Goal: Participate in discussion

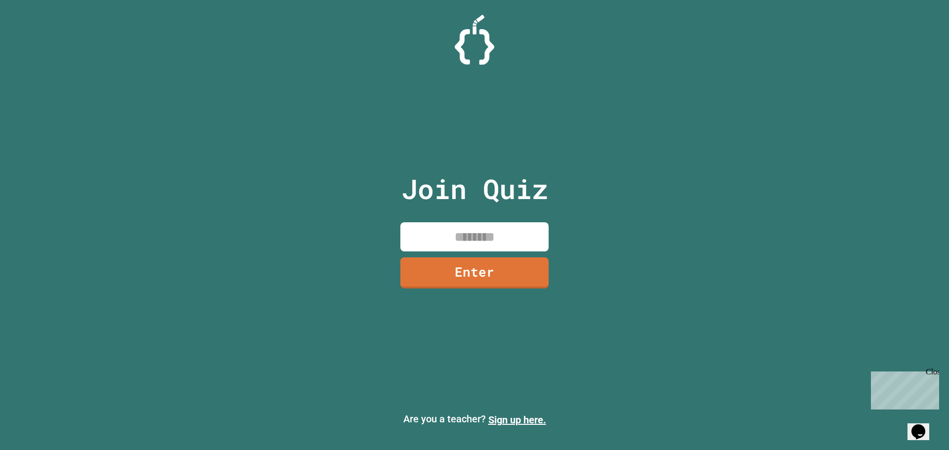
click at [485, 228] on input at bounding box center [474, 236] width 148 height 29
type input "********"
click at [493, 277] on link "Enter" at bounding box center [474, 272] width 151 height 33
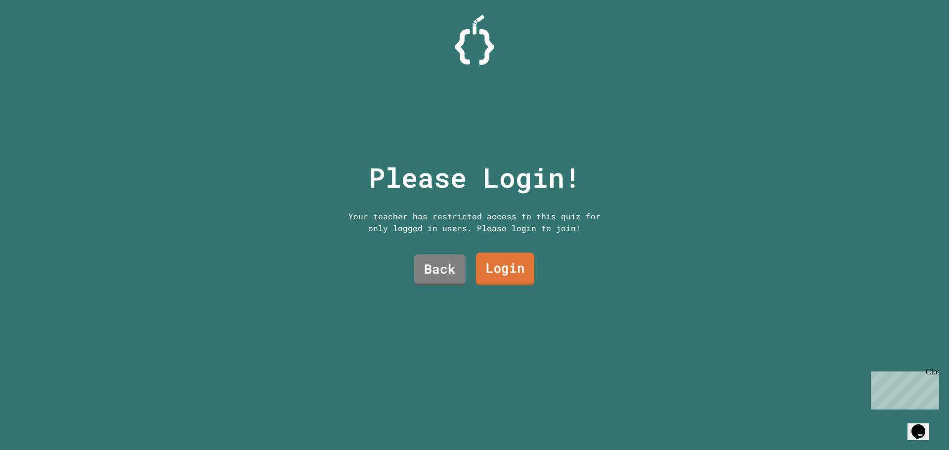
click at [485, 273] on link "Login" at bounding box center [505, 269] width 58 height 33
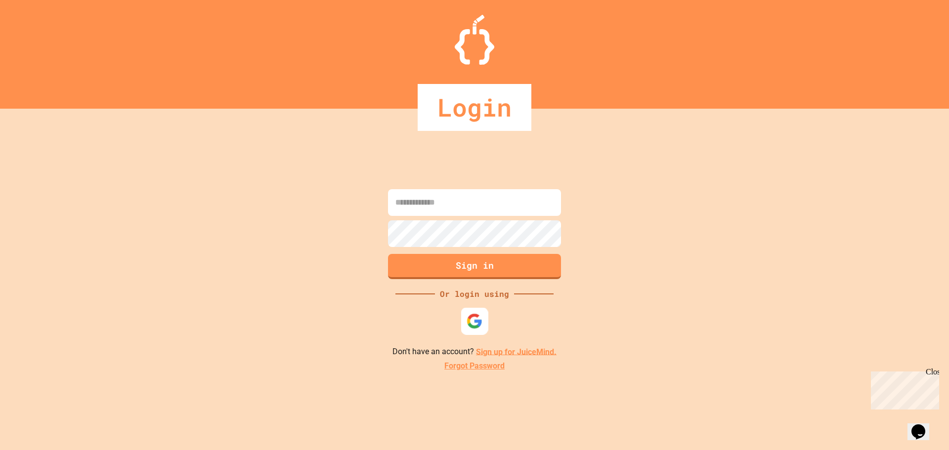
click at [465, 317] on div at bounding box center [474, 320] width 27 height 27
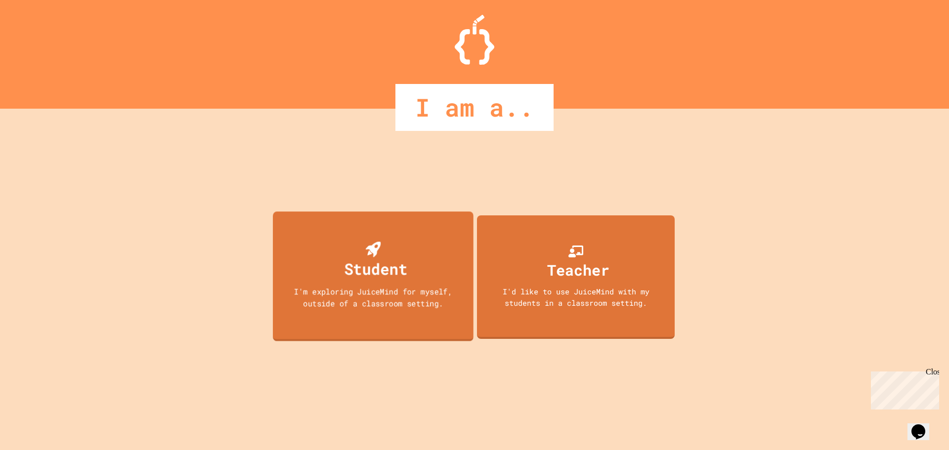
click at [346, 256] on div "Student" at bounding box center [373, 261] width 68 height 39
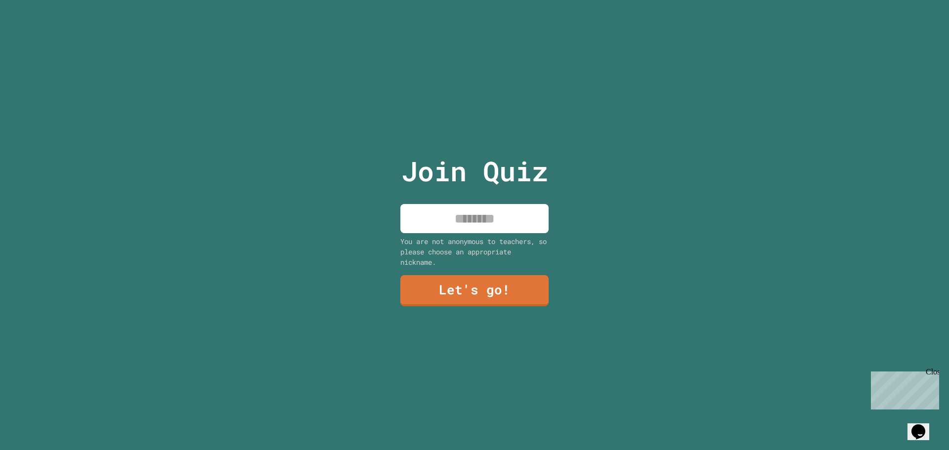
click at [482, 204] on input at bounding box center [474, 218] width 148 height 29
type input "***"
click at [503, 294] on link "Let's go!" at bounding box center [475, 289] width 144 height 33
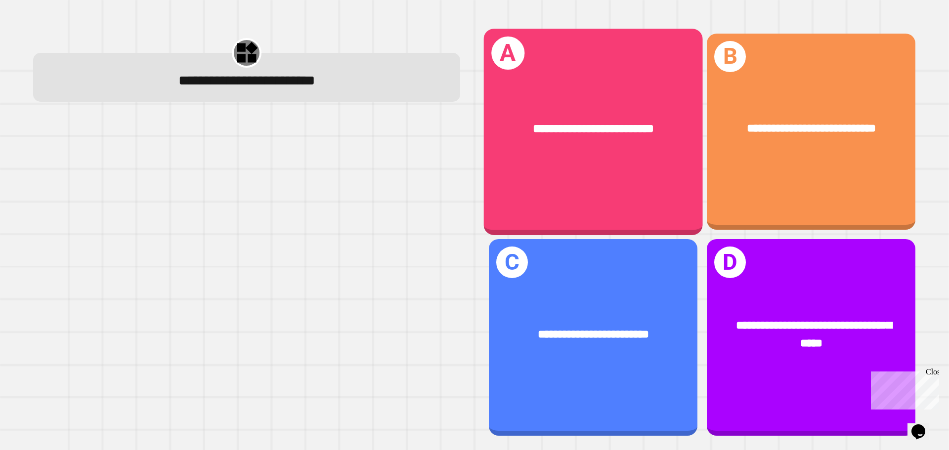
click at [574, 150] on div "**********" at bounding box center [593, 129] width 219 height 66
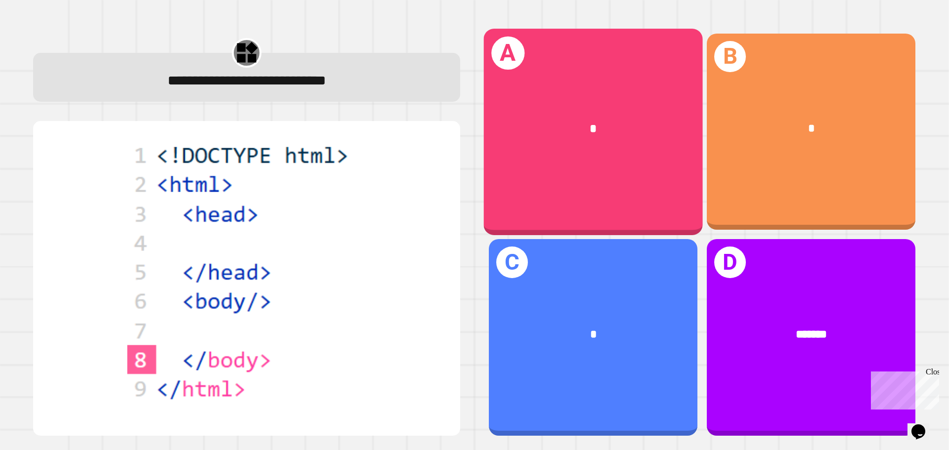
click at [677, 152] on div "*" at bounding box center [593, 129] width 219 height 66
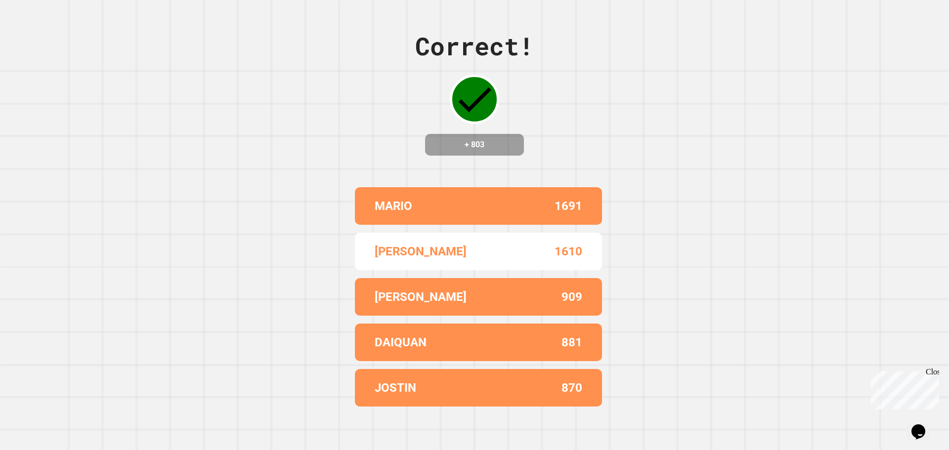
drag, startPoint x: 666, startPoint y: 152, endPoint x: 606, endPoint y: 68, distance: 103.8
click at [606, 68] on div "Correct! + 803 MARIO 1691 [PERSON_NAME] 1610 JALIL 909 DAIQUAN 881 JOSTIN 870" at bounding box center [474, 225] width 949 height 450
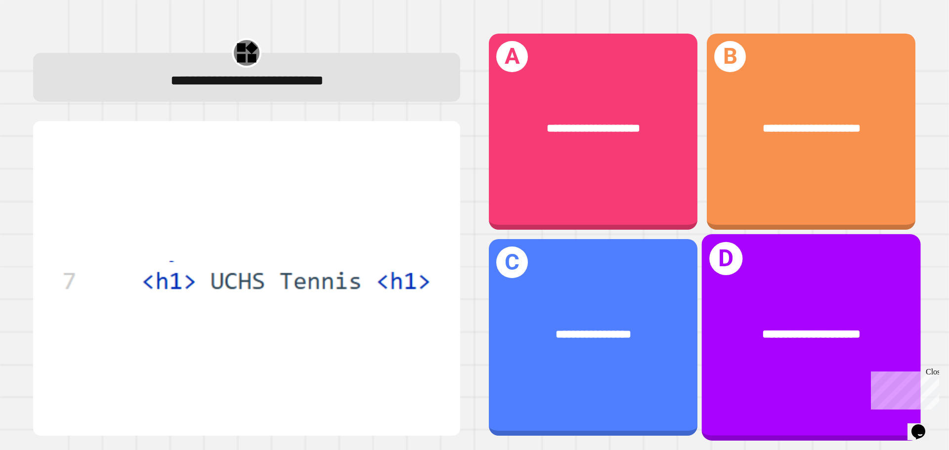
click at [726, 302] on div "**********" at bounding box center [811, 335] width 219 height 66
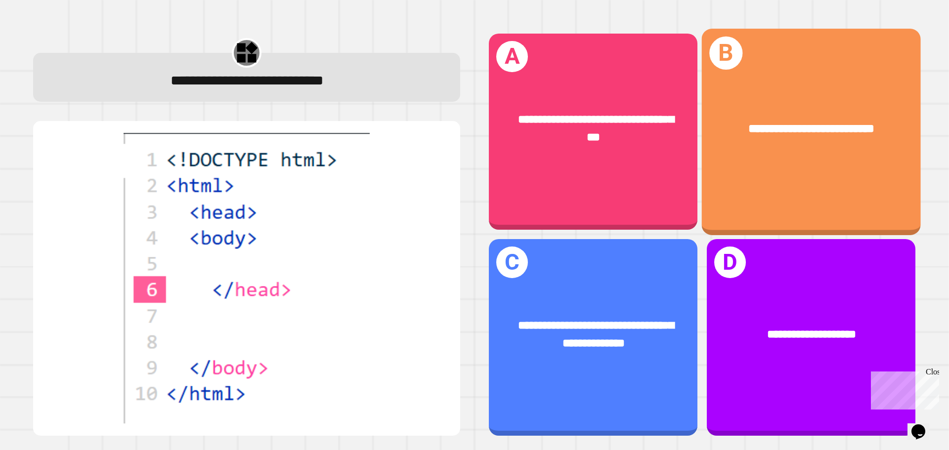
click at [722, 195] on div "**********" at bounding box center [811, 132] width 219 height 206
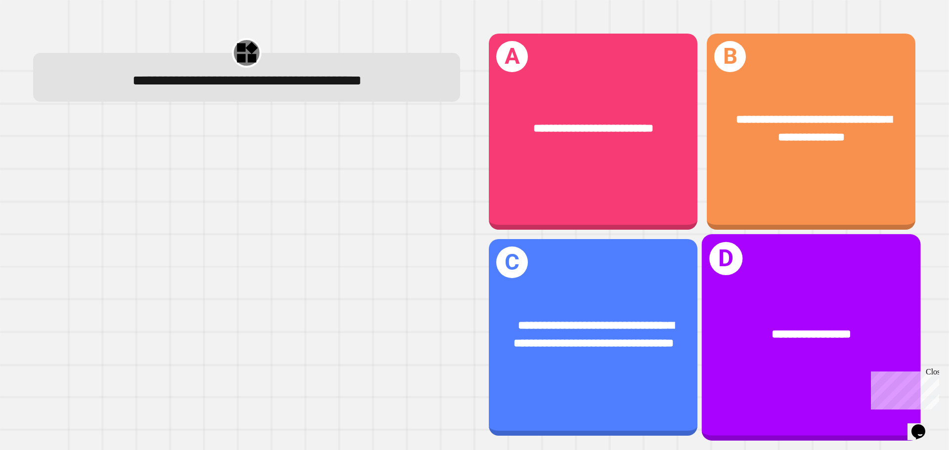
click at [702, 350] on div "**********" at bounding box center [811, 335] width 219 height 66
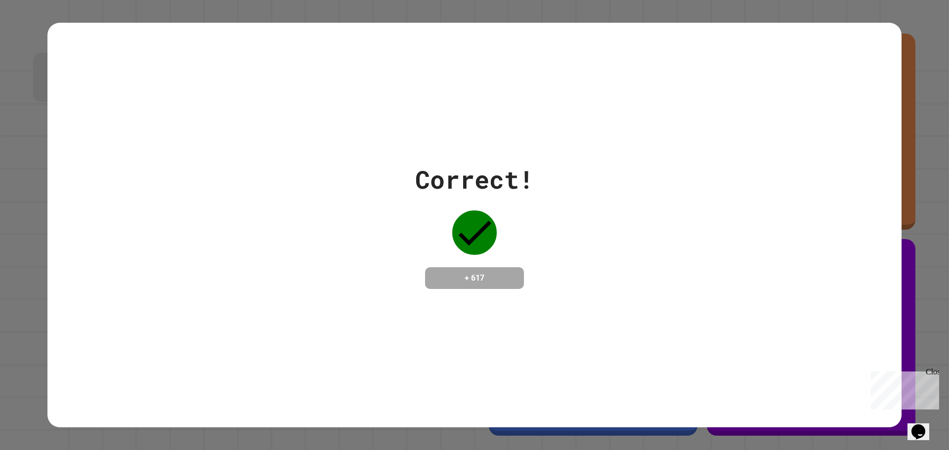
click at [507, 77] on div "Correct! + 617" at bounding box center [474, 225] width 854 height 405
click at [513, 93] on div "Correct! + 617" at bounding box center [474, 225] width 854 height 405
drag, startPoint x: 809, startPoint y: 175, endPoint x: 816, endPoint y: 194, distance: 19.9
click at [816, 194] on div "Correct! + 617" at bounding box center [474, 225] width 854 height 128
drag, startPoint x: 812, startPoint y: 202, endPoint x: 732, endPoint y: 192, distance: 80.1
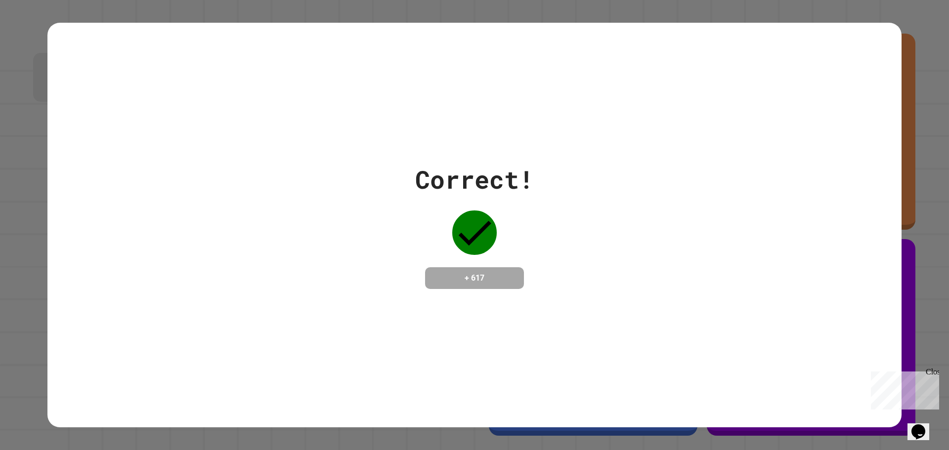
click at [757, 196] on div "Correct! + 617" at bounding box center [474, 225] width 854 height 128
drag, startPoint x: 289, startPoint y: 346, endPoint x: 345, endPoint y: 316, distance: 63.2
click at [307, 335] on div "Correct! + 617" at bounding box center [474, 225] width 854 height 405
drag, startPoint x: 438, startPoint y: 275, endPoint x: 446, endPoint y: 280, distance: 8.6
click at [446, 280] on h4 "+ 617" at bounding box center [474, 278] width 79 height 12
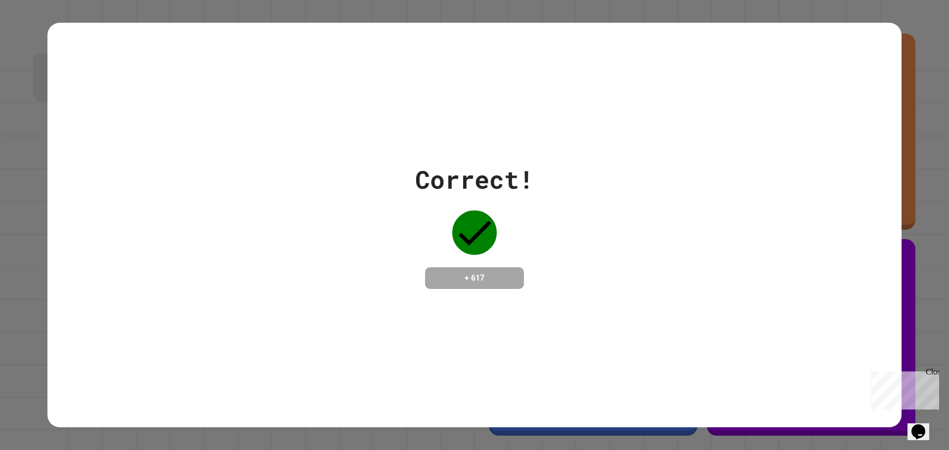
click at [448, 280] on h4 "+ 617" at bounding box center [474, 278] width 79 height 12
drag, startPoint x: 176, startPoint y: 419, endPoint x: 186, endPoint y: 423, distance: 10.6
click at [186, 424] on div "Correct! + 617" at bounding box center [474, 225] width 949 height 450
click at [191, 421] on div "Correct! + 617" at bounding box center [474, 225] width 854 height 405
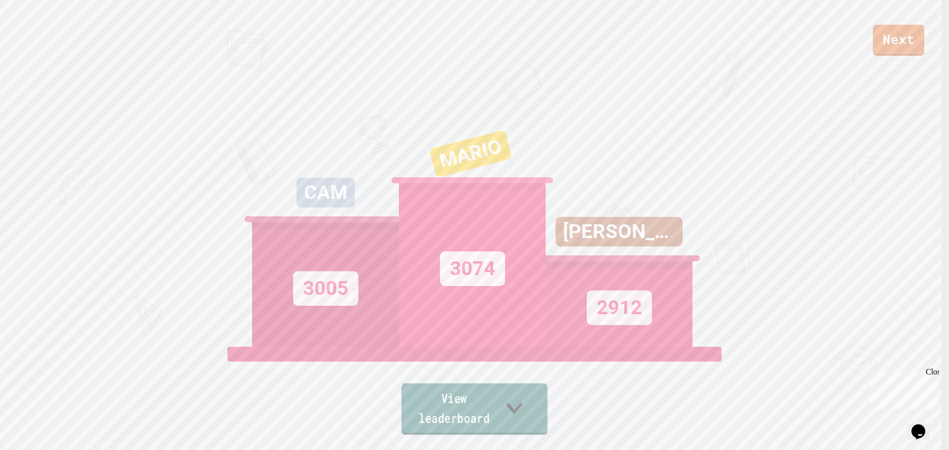
click at [462, 426] on link "View leaderboard" at bounding box center [474, 409] width 146 height 51
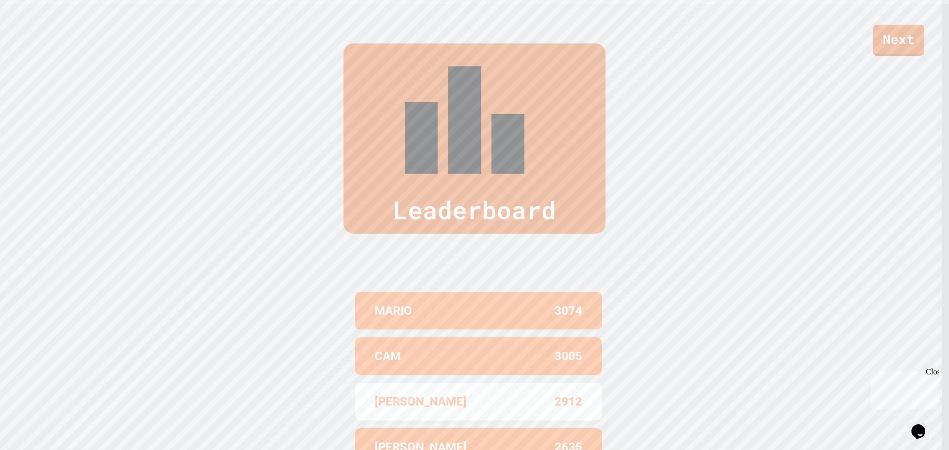
scroll to position [447, 0]
drag, startPoint x: 504, startPoint y: 277, endPoint x: 550, endPoint y: 169, distance: 118.3
click at [550, 288] on div "MARIO 3074 CAM 3005 [PERSON_NAME] 2912 [PERSON_NAME] 2635 [PERSON_NAME] 2395" at bounding box center [474, 401] width 247 height 227
click at [690, 153] on div "Leaderboard MARIO 3074 CAM 3005 [PERSON_NAME] 2912 [PERSON_NAME] 2635 [PERSON_N…" at bounding box center [474, 278] width 949 height 551
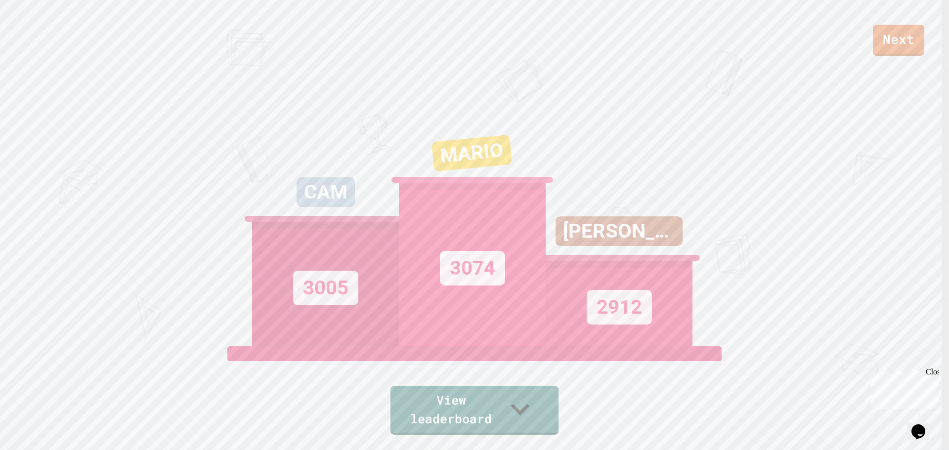
scroll to position [0, 0]
click at [918, 42] on link "Next" at bounding box center [898, 39] width 51 height 33
